Goal: Task Accomplishment & Management: Manage account settings

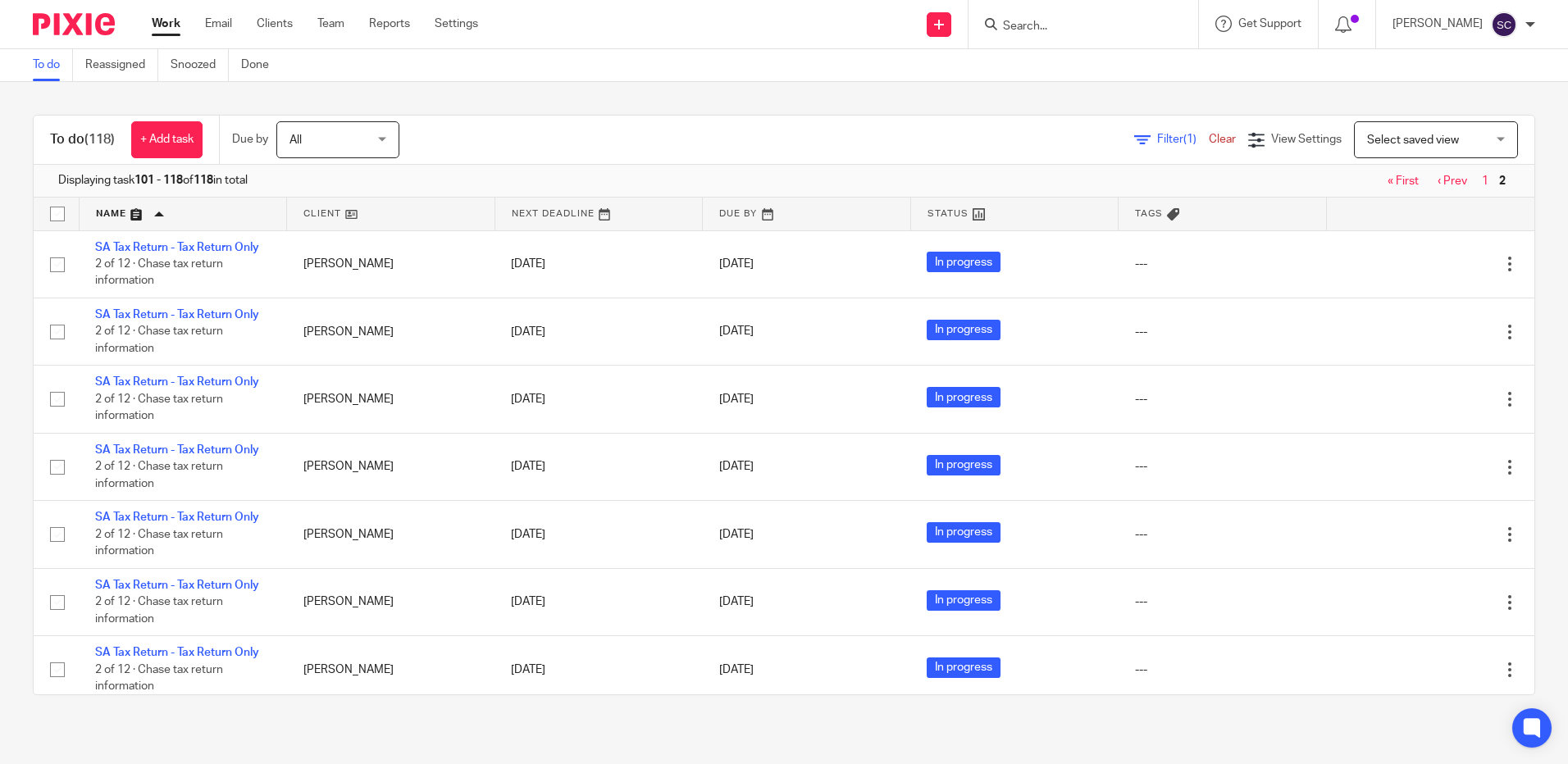
scroll to position [675, 0]
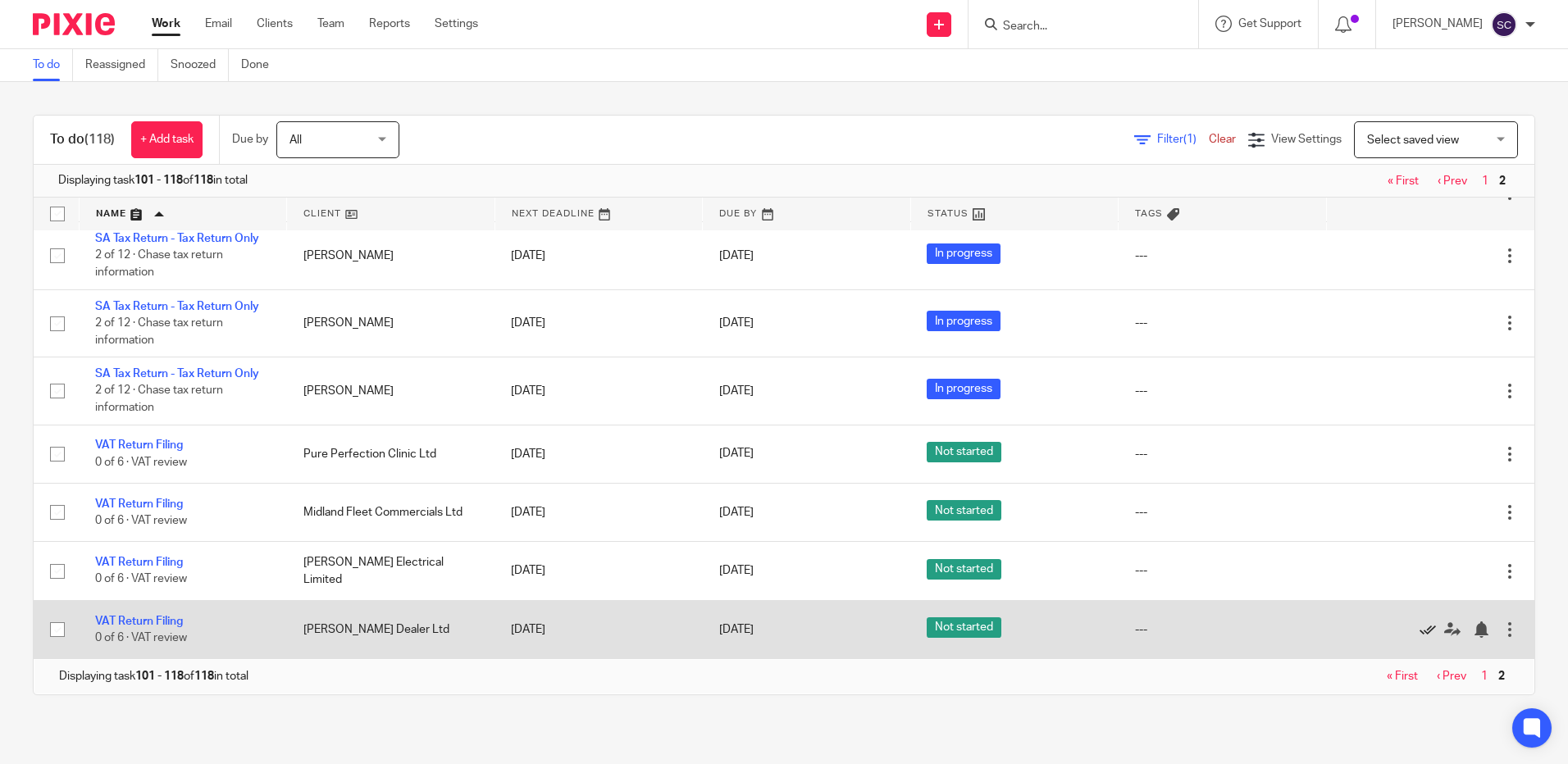
click at [1420, 631] on icon at bounding box center [1427, 630] width 17 height 17
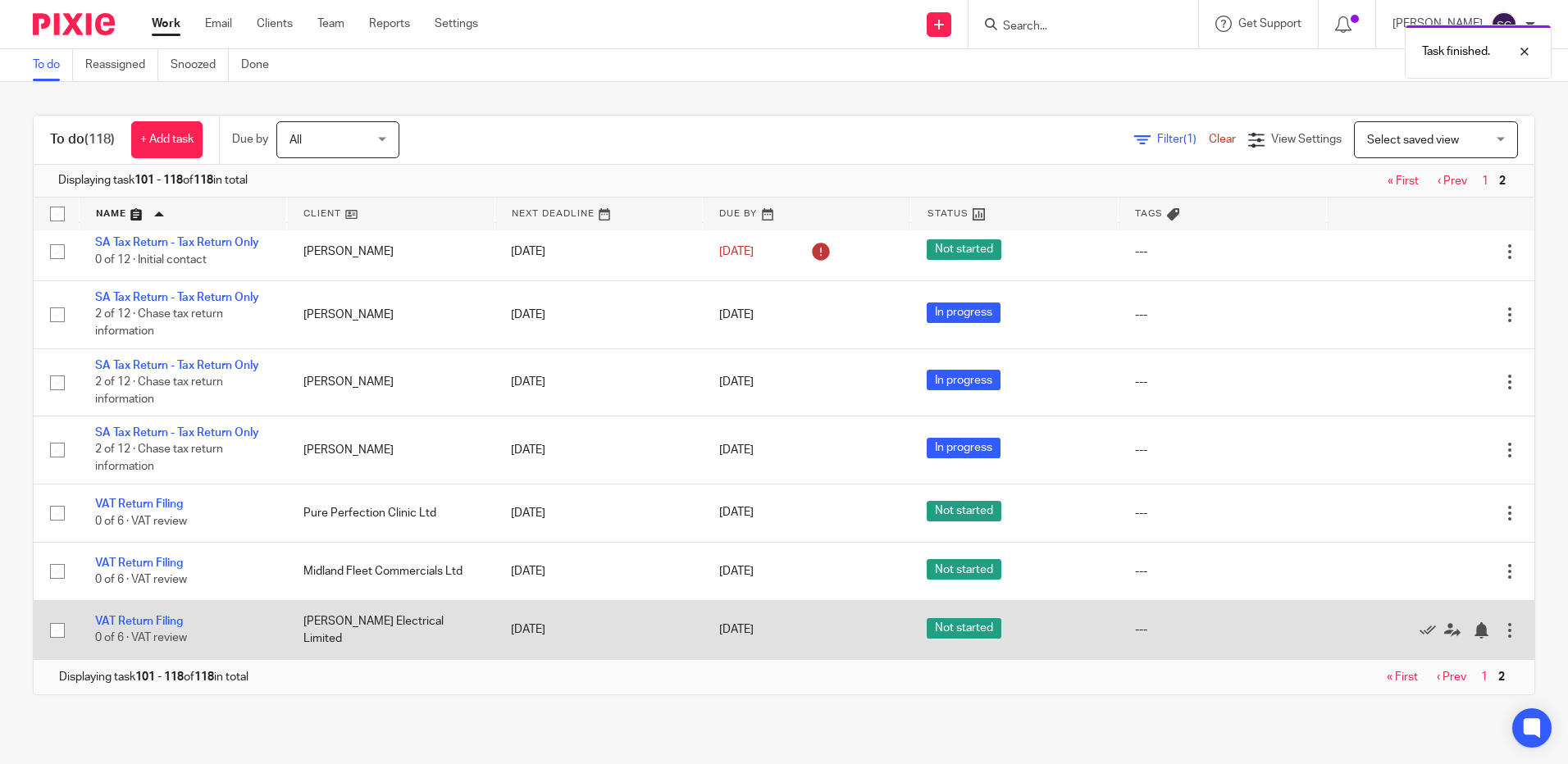
scroll to position [616, 0]
click at [1420, 631] on icon at bounding box center [1427, 631] width 17 height 17
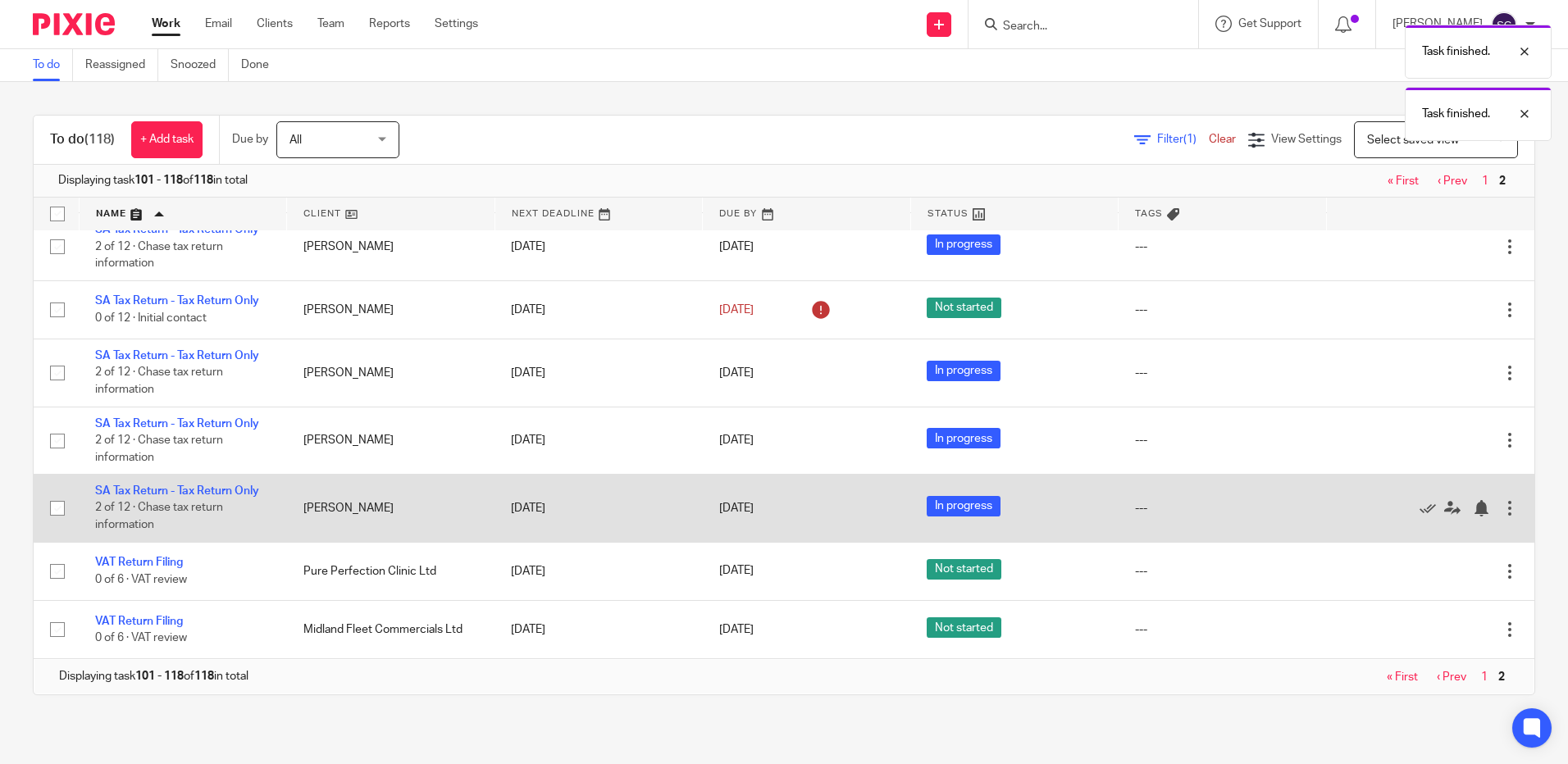
scroll to position [559, 0]
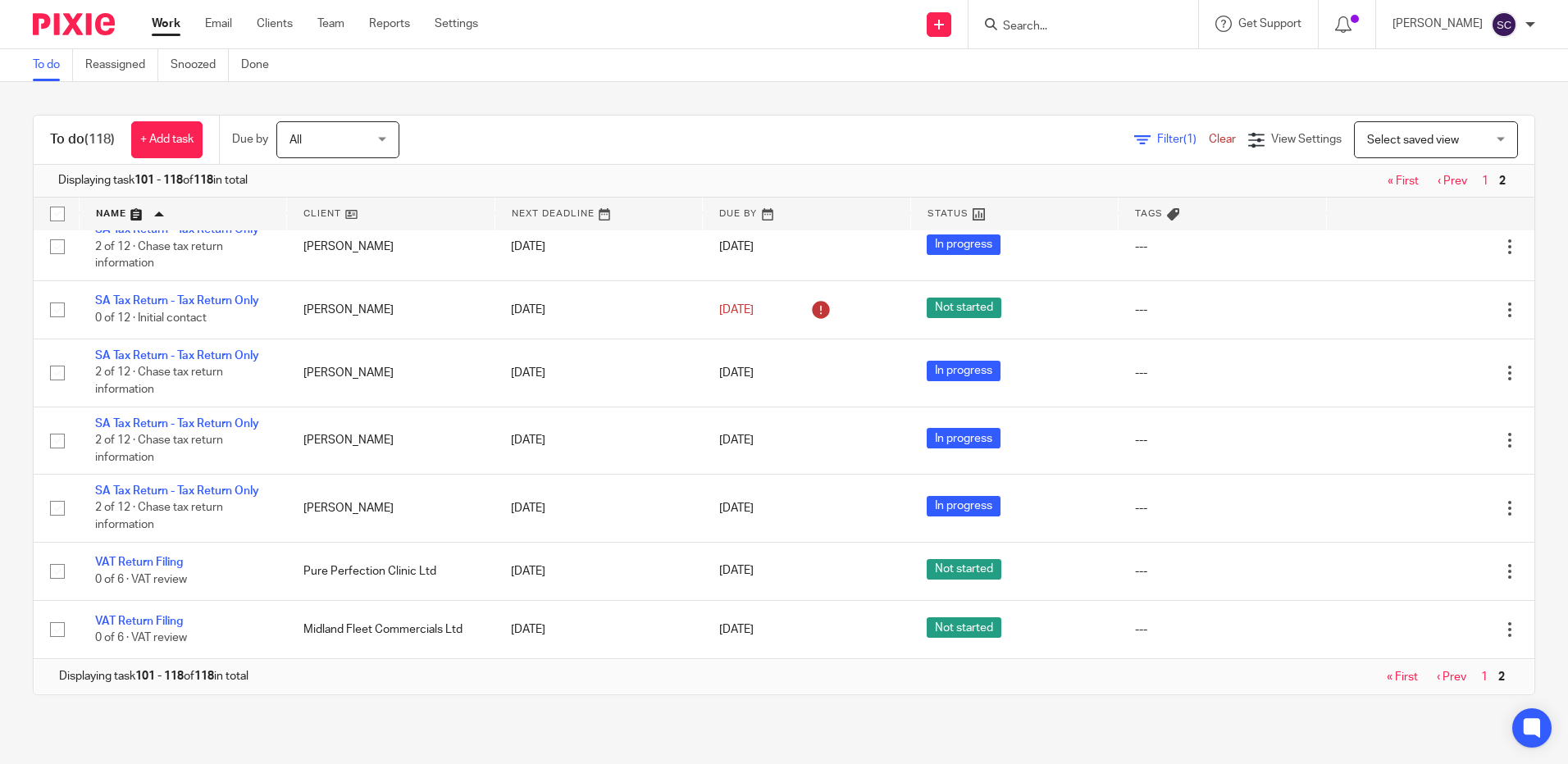
click at [586, 713] on div "To do (118) + Add task Due by All All [DATE] [DATE] This week Next week This mo…" at bounding box center [784, 405] width 1568 height 646
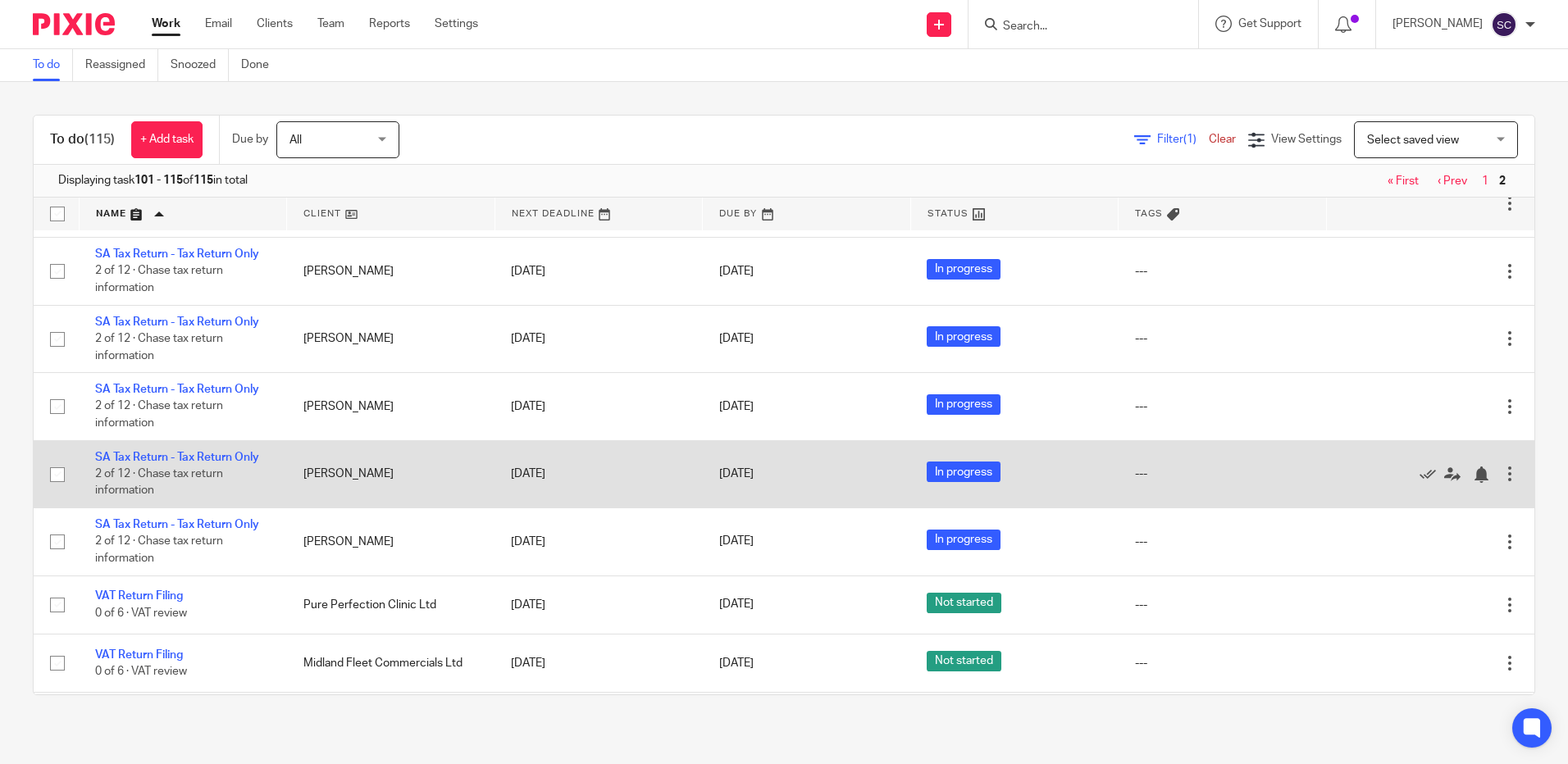
scroll to position [550, 0]
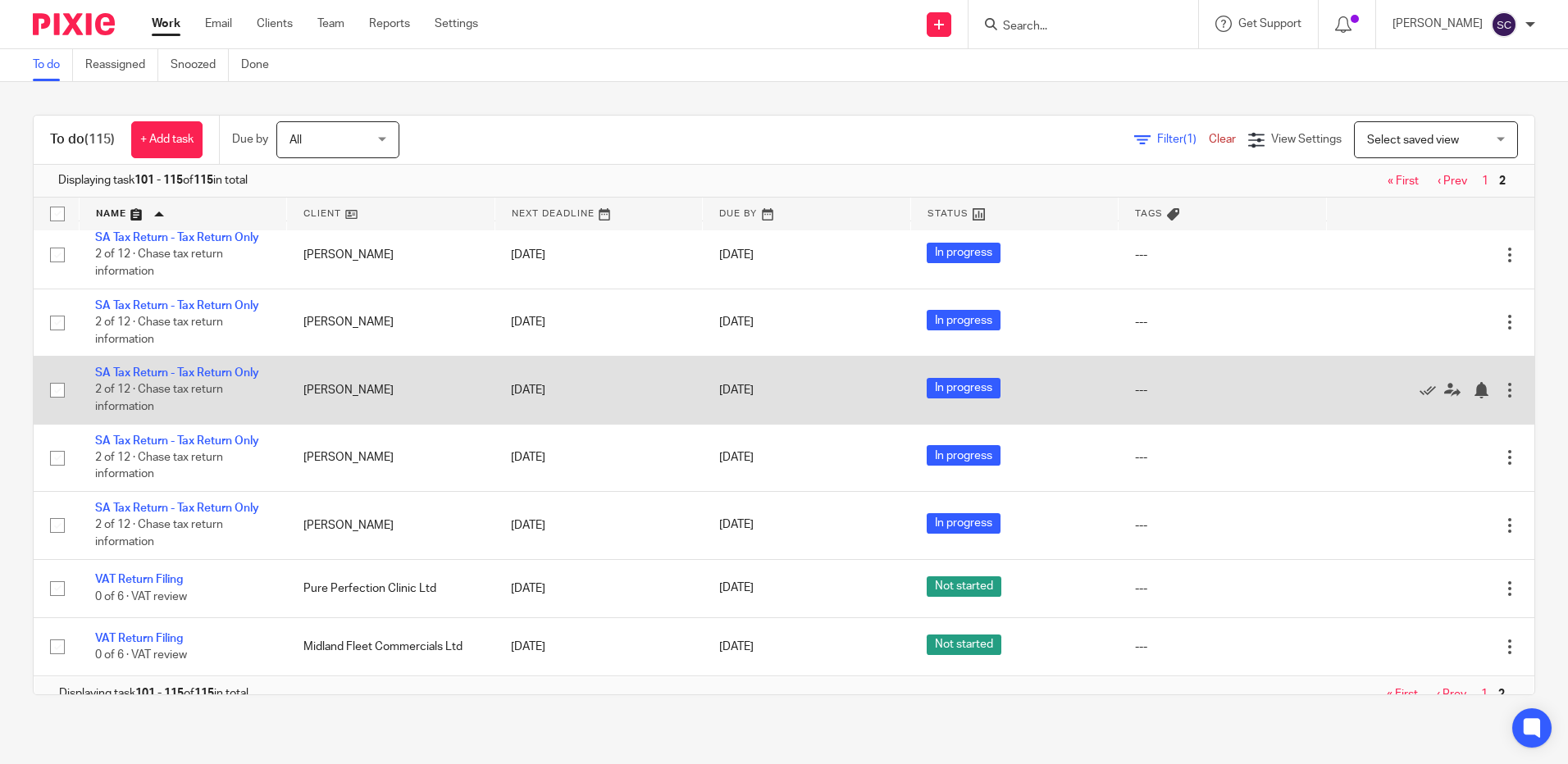
scroll to position [550, 0]
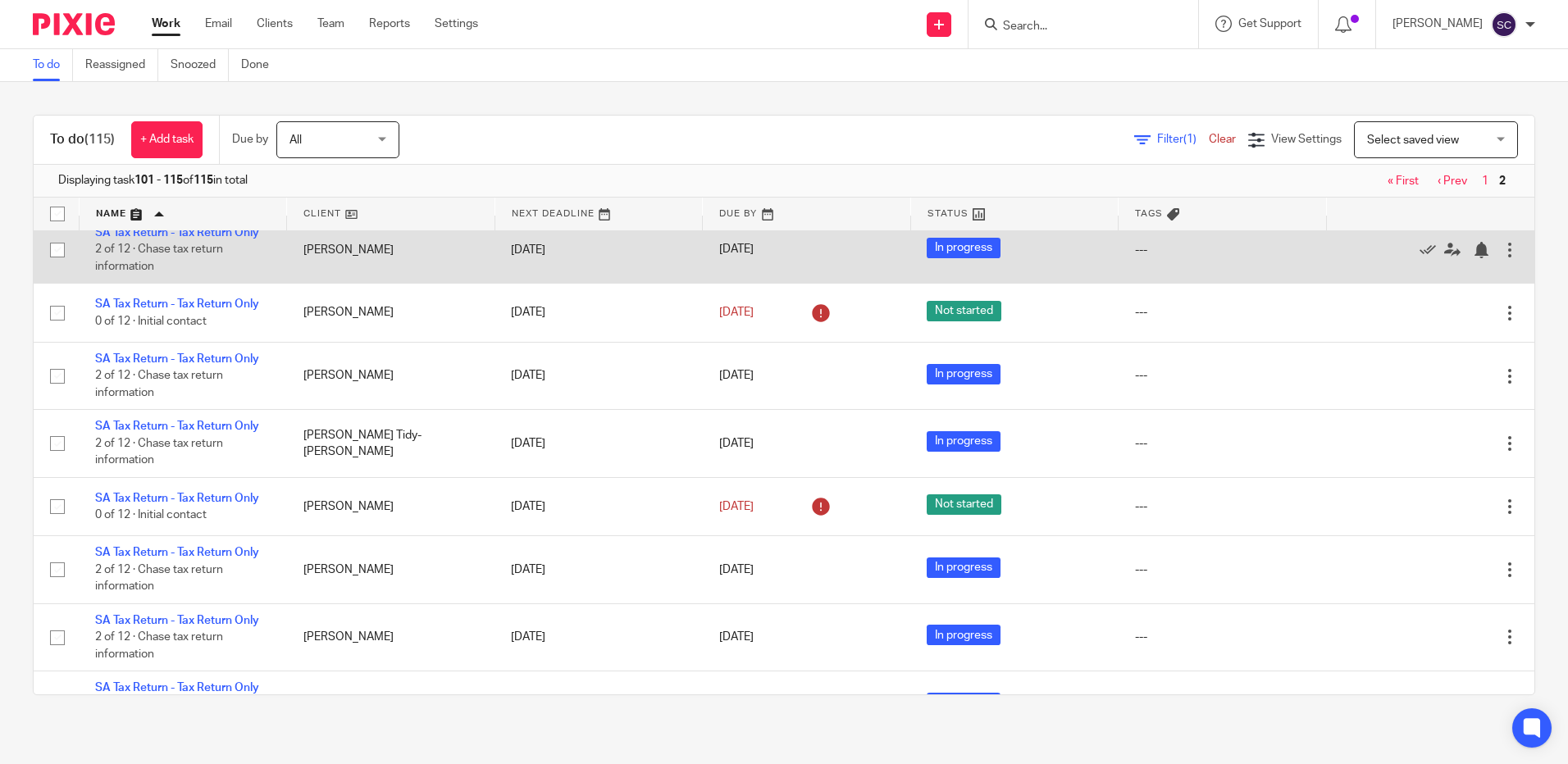
scroll to position [550, 0]
